Goal: Find specific page/section: Find specific page/section

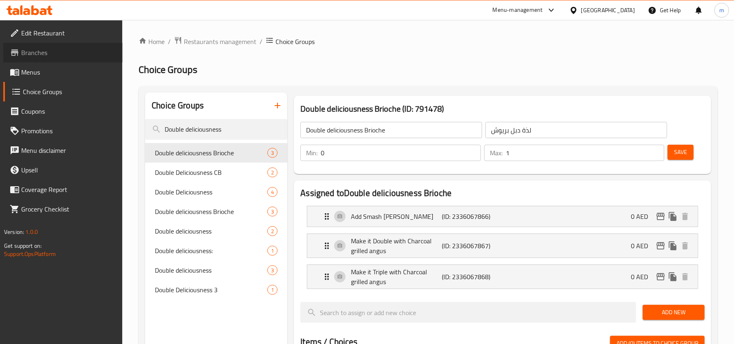
click at [43, 48] on span "Branches" at bounding box center [68, 53] width 95 height 10
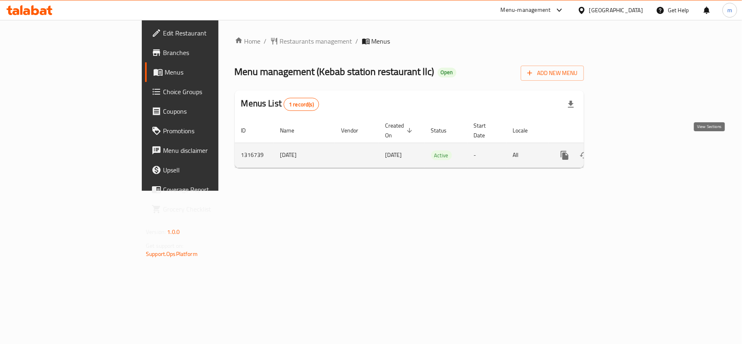
click at [629, 150] on icon "enhanced table" at bounding box center [624, 155] width 10 height 10
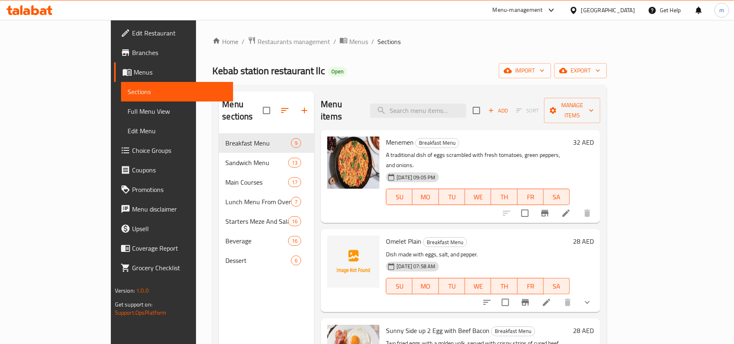
click at [132, 155] on span "Choice Groups" at bounding box center [179, 151] width 95 height 10
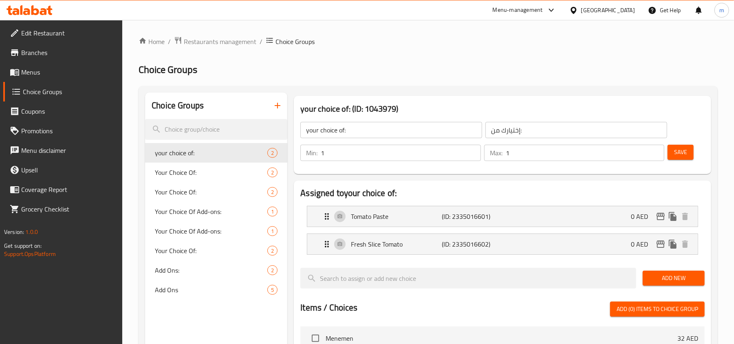
click at [583, 11] on div "[GEOGRAPHIC_DATA]" at bounding box center [608, 10] width 54 height 9
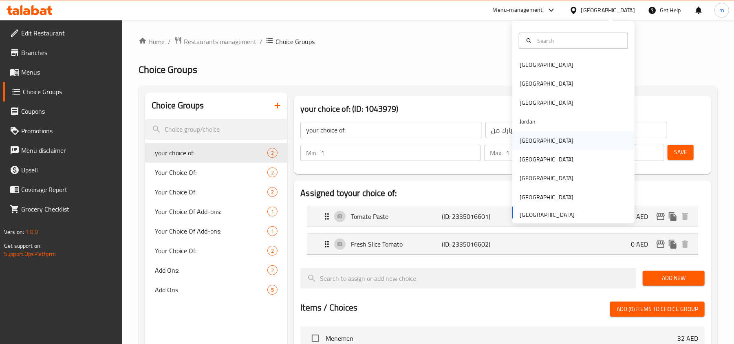
click at [520, 141] on div "[GEOGRAPHIC_DATA]" at bounding box center [547, 140] width 54 height 9
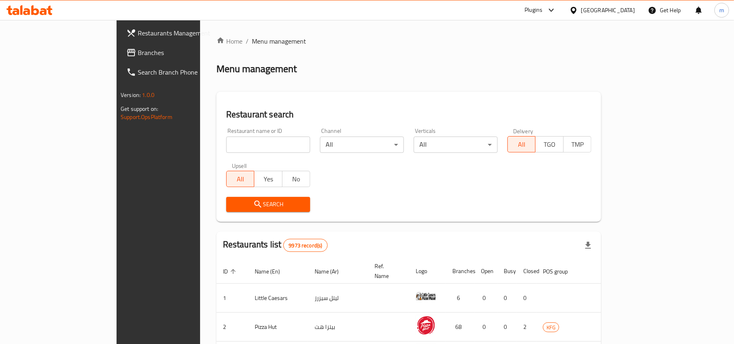
click at [138, 53] on span "Branches" at bounding box center [185, 53] width 95 height 10
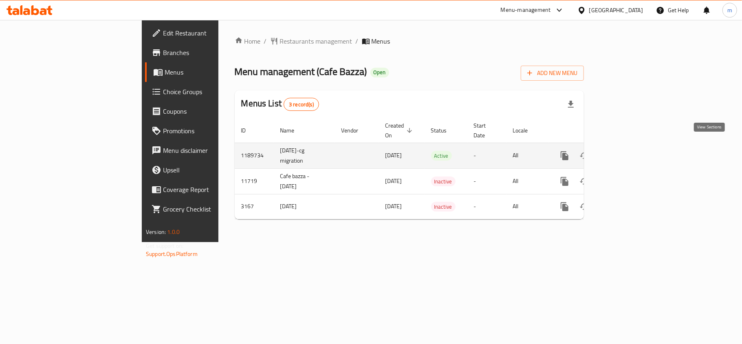
click at [627, 152] on icon "enhanced table" at bounding box center [623, 155] width 7 height 7
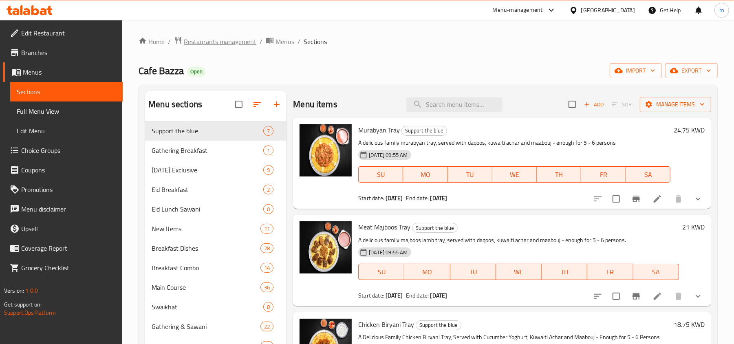
click at [210, 42] on span "Restaurants management" at bounding box center [220, 42] width 73 height 10
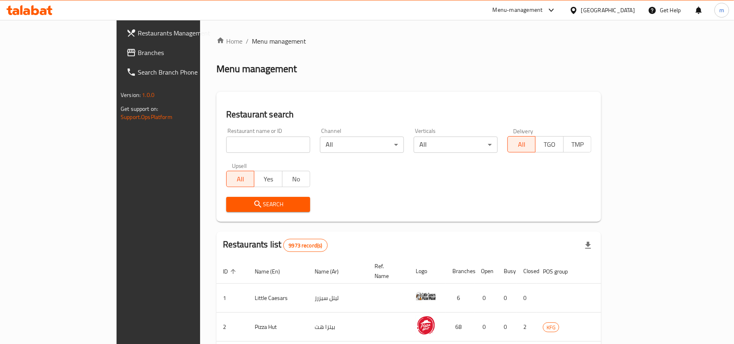
click at [226, 138] on input "search" at bounding box center [268, 145] width 84 height 16
paste input "2099"
type input "2099"
click at [233, 208] on span "Search" at bounding box center [268, 204] width 71 height 10
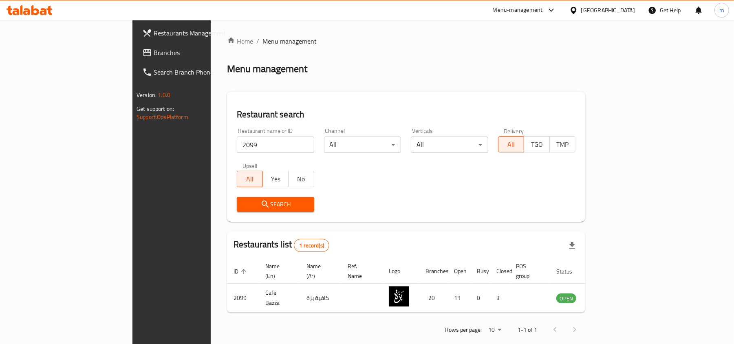
click at [620, 14] on div "[GEOGRAPHIC_DATA]" at bounding box center [608, 10] width 54 height 9
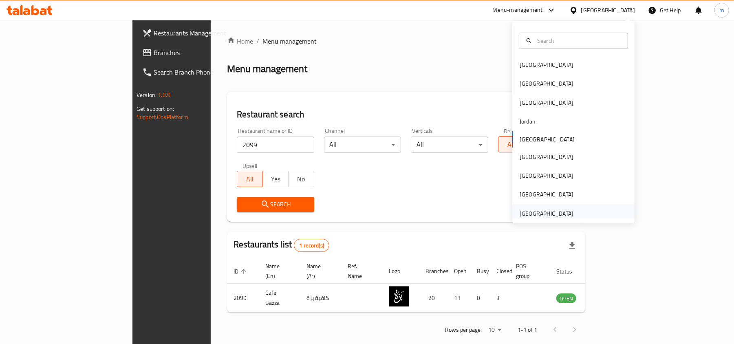
click at [522, 210] on div "[GEOGRAPHIC_DATA]" at bounding box center [547, 213] width 54 height 9
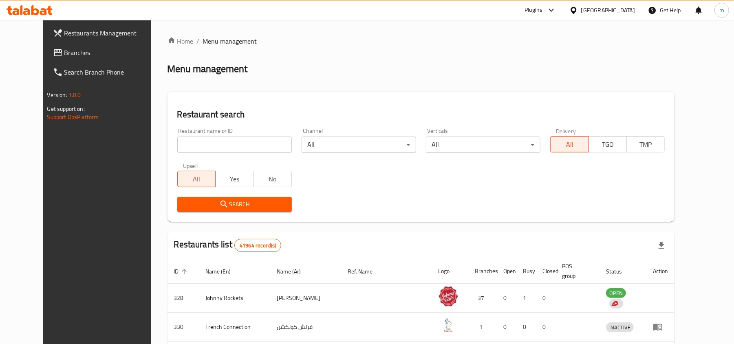
click at [56, 57] on link "Branches" at bounding box center [105, 53] width 119 height 20
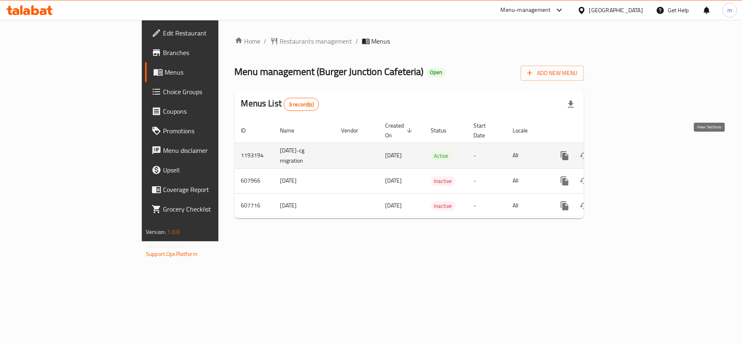
click at [627, 152] on icon "enhanced table" at bounding box center [623, 155] width 7 height 7
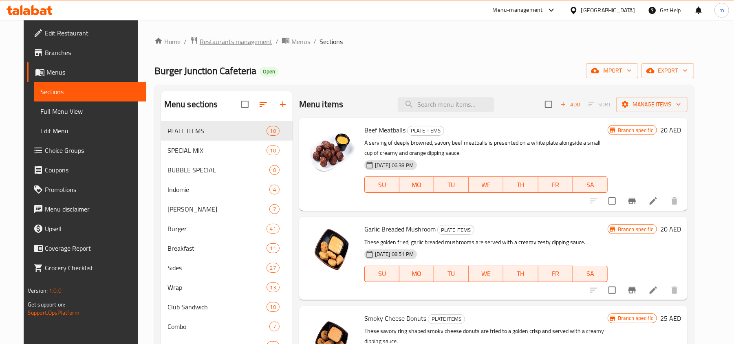
click at [238, 41] on span "Restaurants management" at bounding box center [236, 42] width 73 height 10
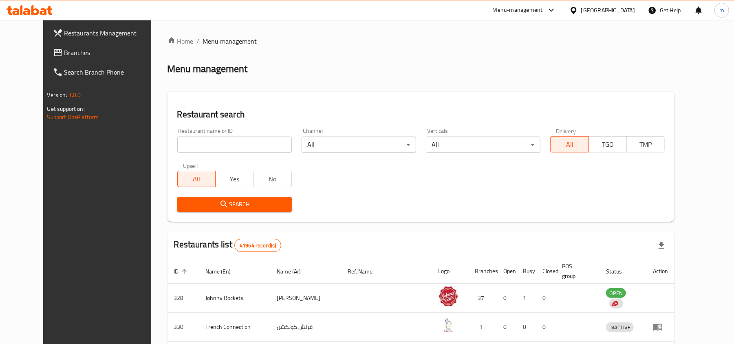
click at [199, 142] on input "search" at bounding box center [234, 145] width 115 height 16
paste input "14034"
type input "14034"
click at [190, 203] on span "Search" at bounding box center [235, 204] width 102 height 10
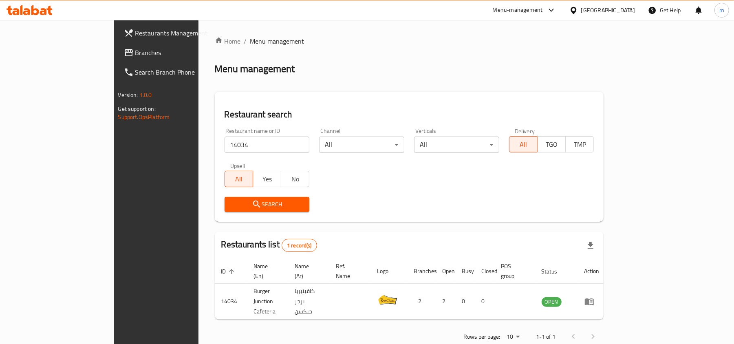
click at [603, 9] on div "[GEOGRAPHIC_DATA]" at bounding box center [608, 10] width 54 height 9
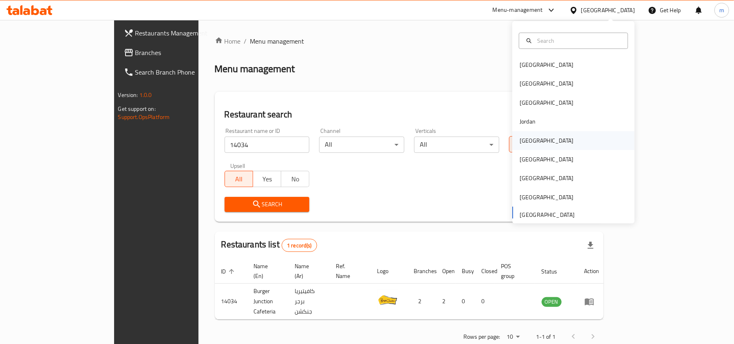
click at [528, 144] on div "[GEOGRAPHIC_DATA]" at bounding box center [547, 140] width 54 height 9
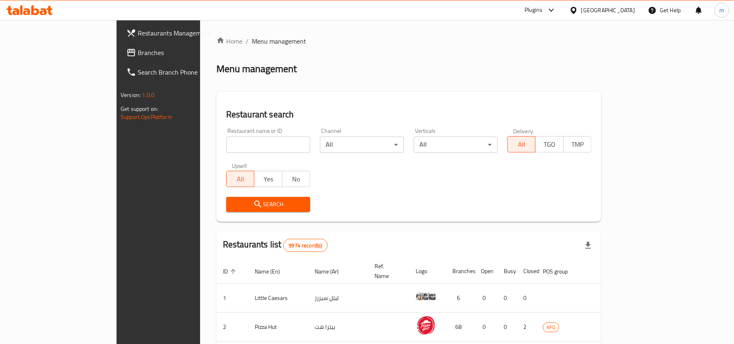
click at [138, 52] on span "Branches" at bounding box center [185, 53] width 95 height 10
